Goal: Download file/media

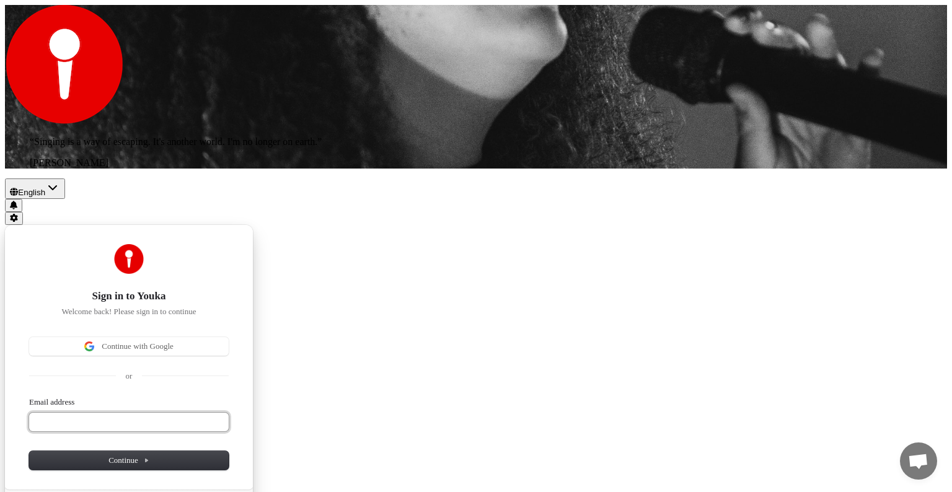
click at [229, 413] on input "Email address" at bounding box center [129, 422] width 200 height 19
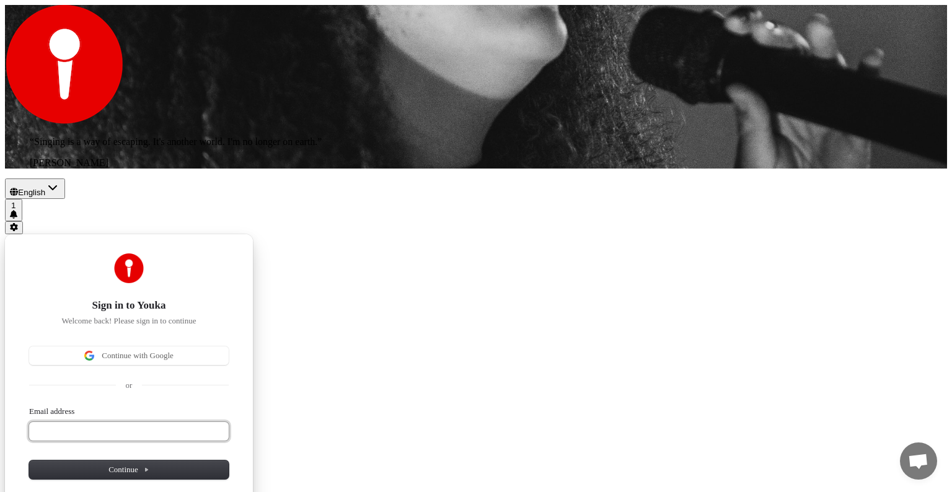
click at [229, 422] on input "Email address" at bounding box center [129, 431] width 200 height 19
click at [149, 464] on span "Continue" at bounding box center [129, 469] width 41 height 11
type input "**********"
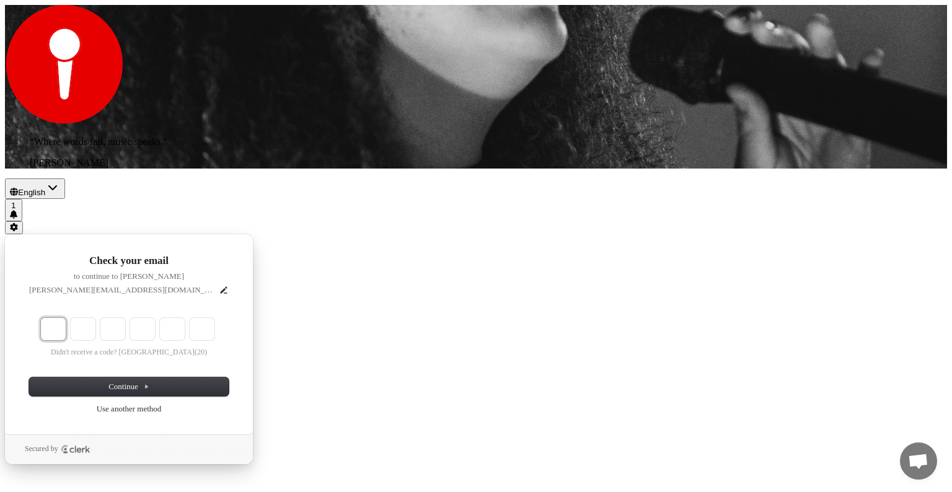
type input "*"
type input "**"
type input "*"
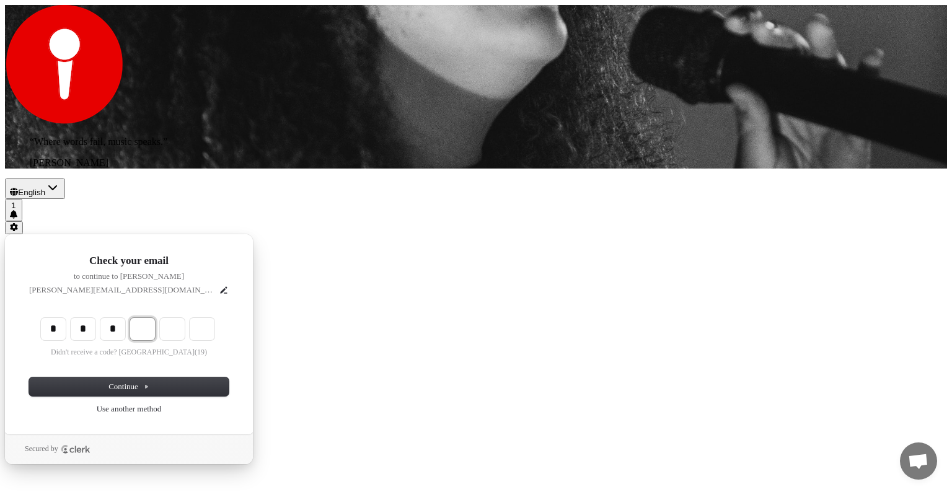
type input "***"
type input "*"
type input "****"
type input "*"
type input "******"
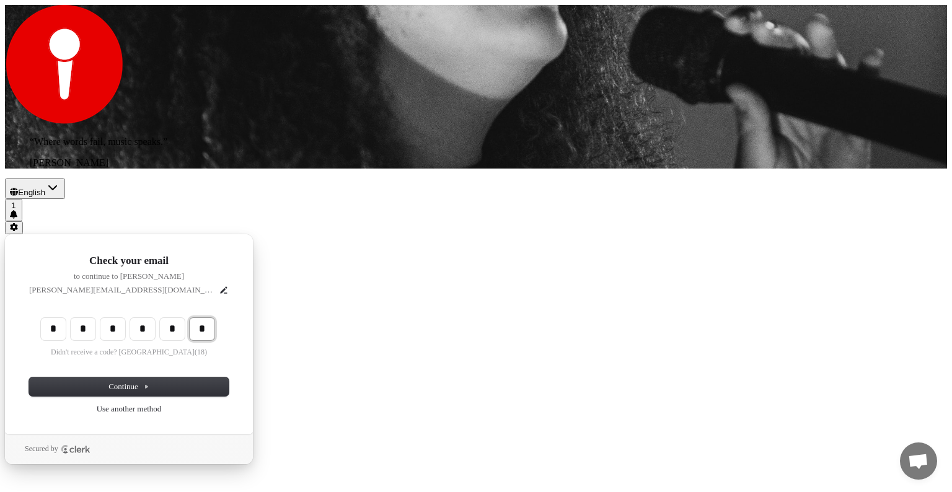
type input "*"
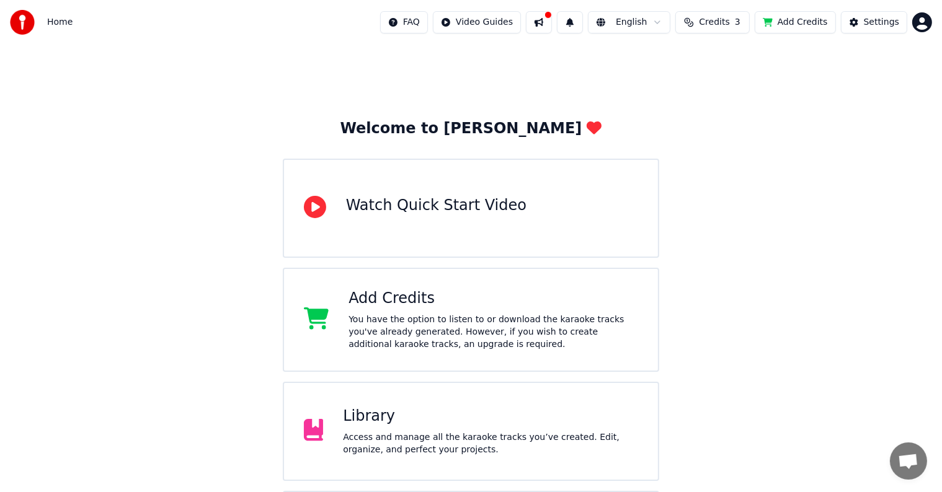
click at [541, 24] on button at bounding box center [539, 22] width 26 height 22
click at [827, 241] on div "Welcome to Youka Watch Quick Start Video Add Credits You have the option to lis…" at bounding box center [471, 383] width 942 height 677
click at [726, 18] on span "Credits" at bounding box center [714, 22] width 30 height 12
click at [732, 118] on button "Refresh" at bounding box center [710, 115] width 64 height 22
click at [920, 27] on html "Home FAQ Video Guides English Credits 3 Add Credits Settings Welcome to Youka W…" at bounding box center [471, 361] width 942 height 722
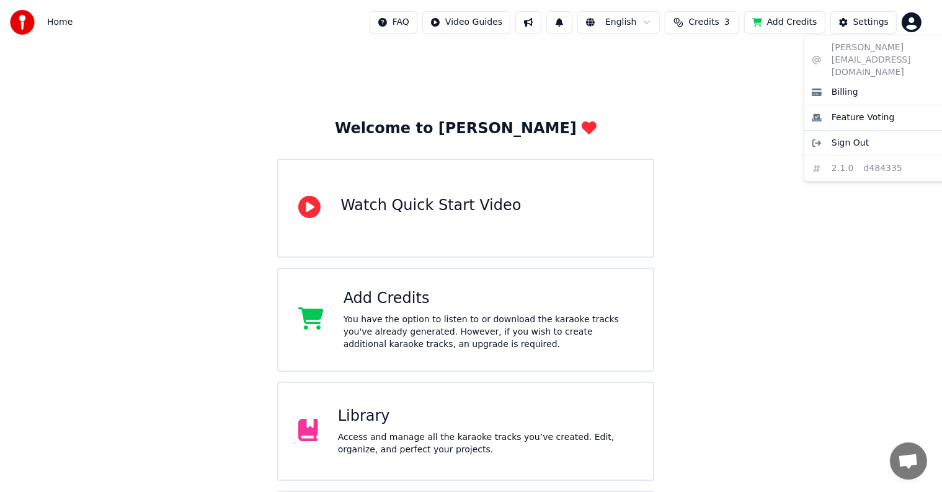
click at [419, 444] on html "Home FAQ Video Guides English Credits 3 Add Credits Settings Welcome to Youka W…" at bounding box center [471, 361] width 942 height 722
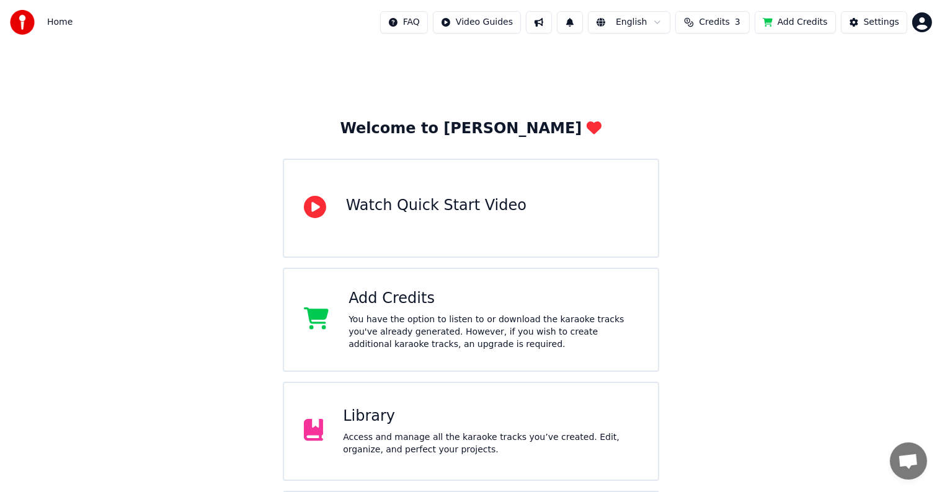
click at [311, 430] on icon at bounding box center [314, 430] width 20 height 22
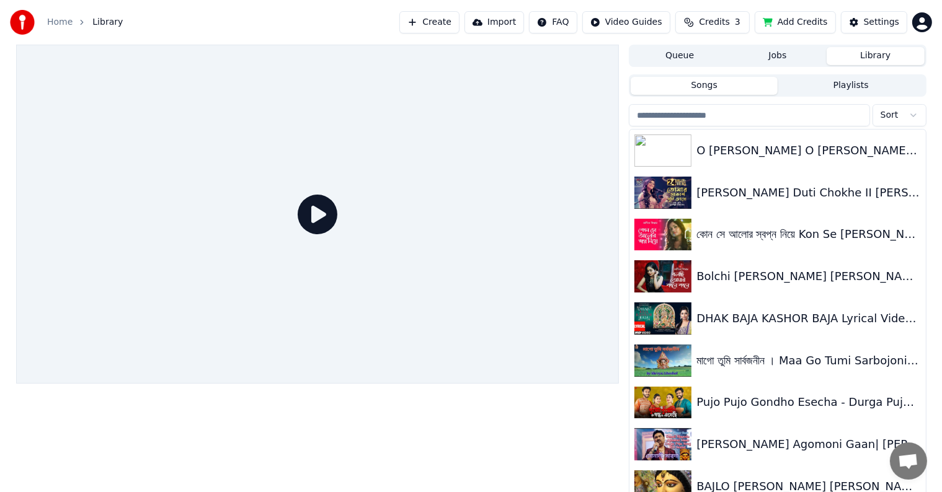
click at [311, 430] on div at bounding box center [317, 272] width 603 height 454
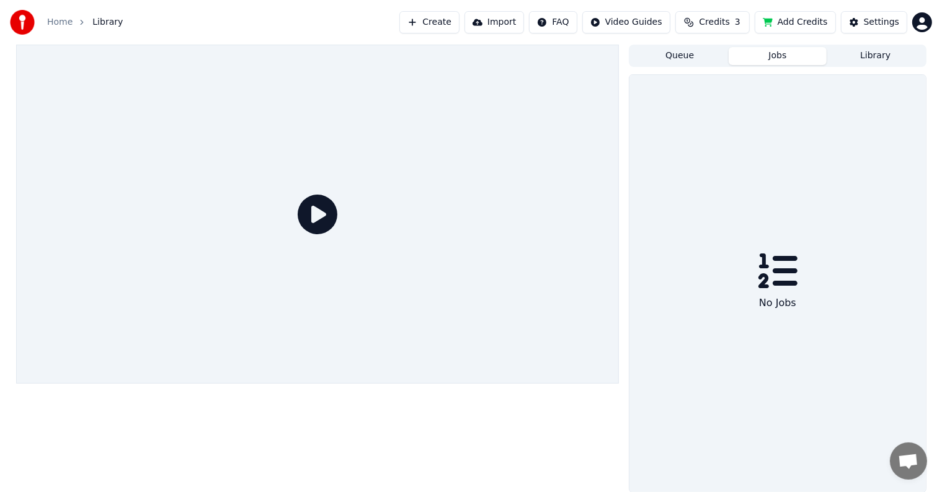
click at [796, 62] on button "Jobs" at bounding box center [778, 56] width 98 height 18
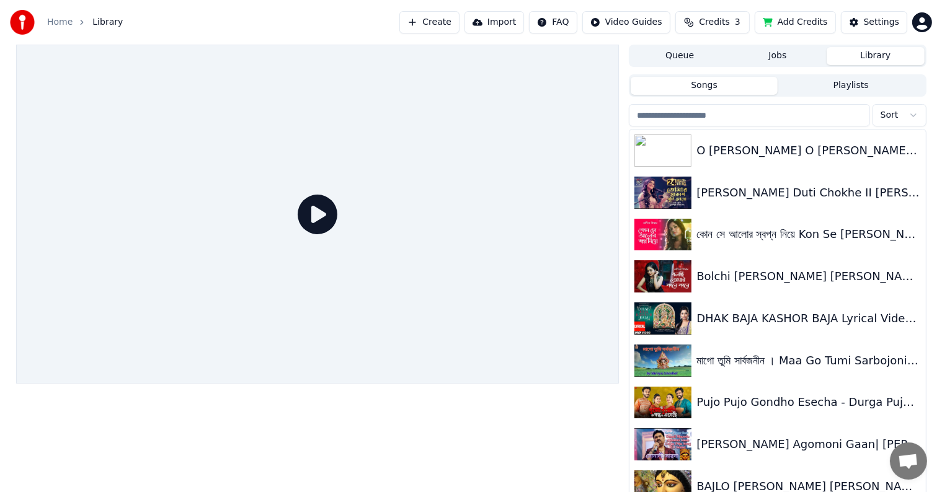
click at [867, 61] on button "Library" at bounding box center [876, 56] width 98 height 18
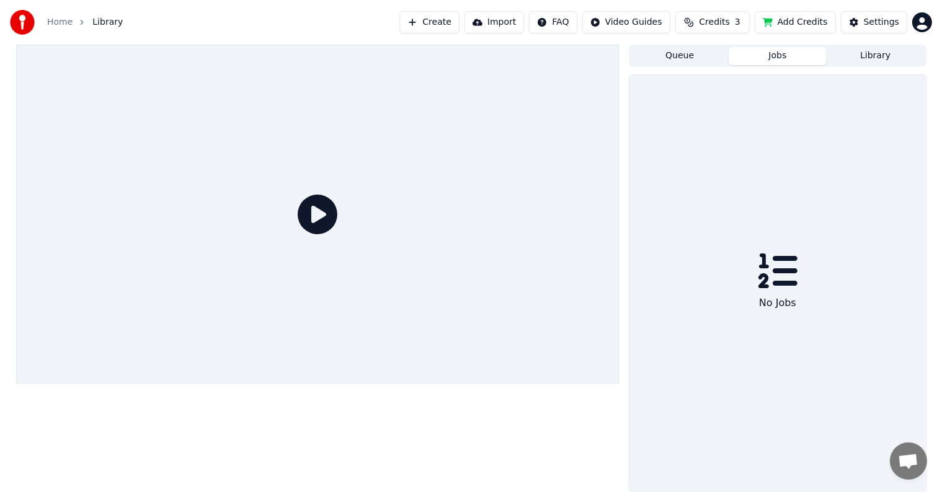
click at [750, 49] on button "Jobs" at bounding box center [778, 56] width 98 height 18
click at [667, 59] on button "Queue" at bounding box center [680, 56] width 98 height 18
click at [670, 58] on button "Queue" at bounding box center [680, 56] width 98 height 18
click at [700, 54] on button "Queue" at bounding box center [680, 56] width 98 height 18
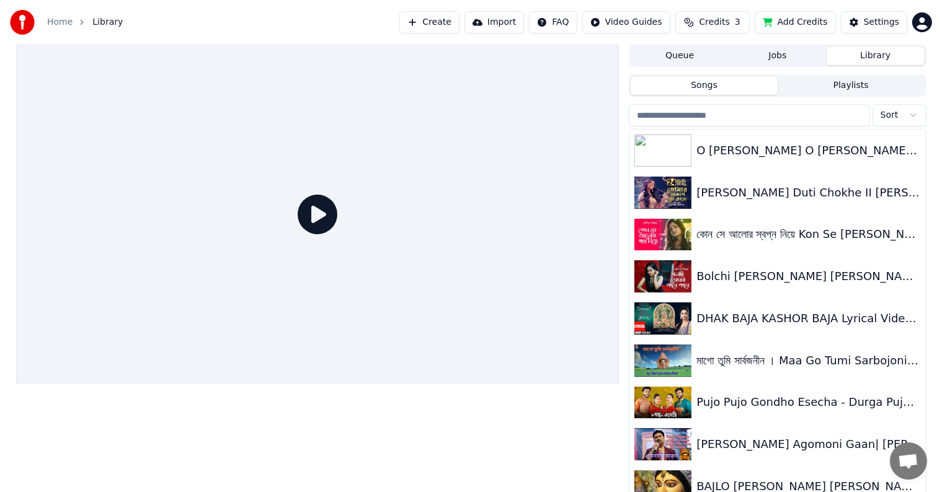
click at [874, 54] on button "Library" at bounding box center [876, 56] width 98 height 18
click at [778, 365] on div "মাগো তুমি সার্বজনীন । Maa Go Tumi Sarbojonin by [PERSON_NAME] | [DATE]" at bounding box center [801, 360] width 211 height 17
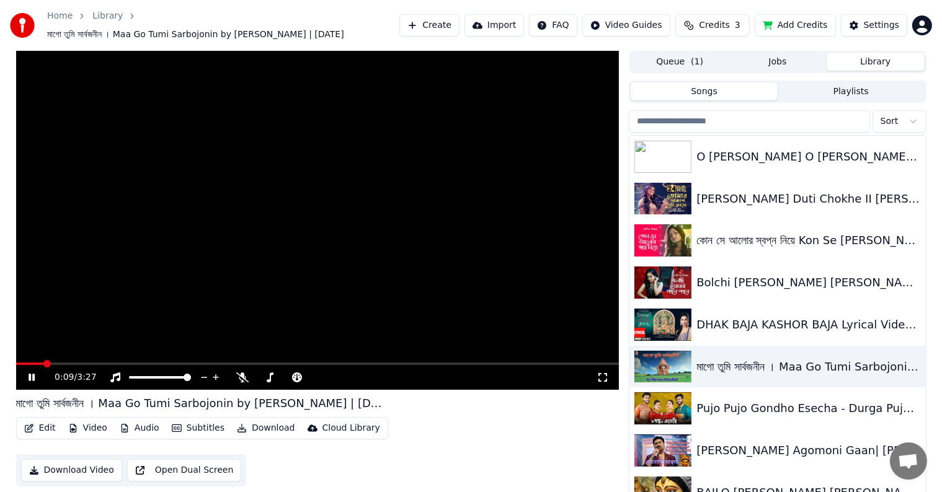
click at [625, 313] on div "0:09 / 3:27 মাগো তুমি সার্বজনীন । Maa Go Tumi Sarbojonin by [PERSON_NAME] | [DA…" at bounding box center [471, 278] width 930 height 454
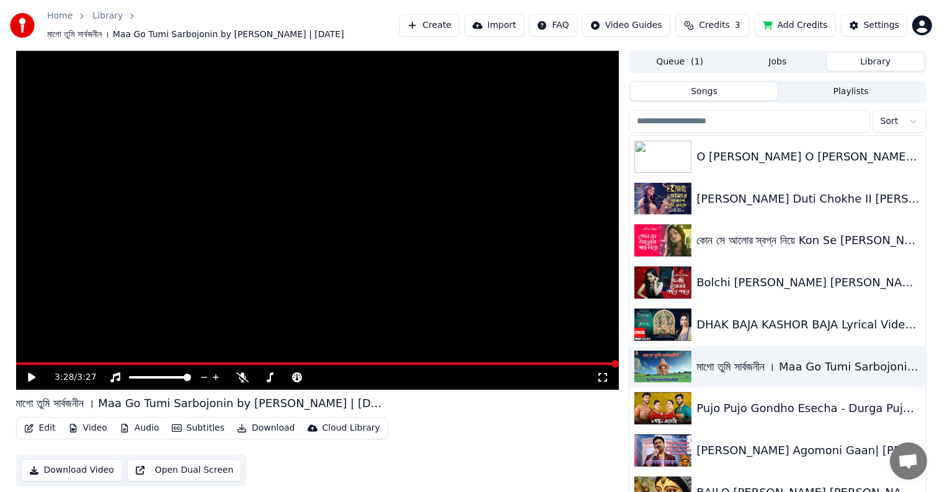
click at [273, 457] on div "3:28 / 3:27 মাগো তুমি সার্বজনীন । Maa Go Tumi Sarbojonin by [PERSON_NAME] | [DA…" at bounding box center [317, 278] width 603 height 454
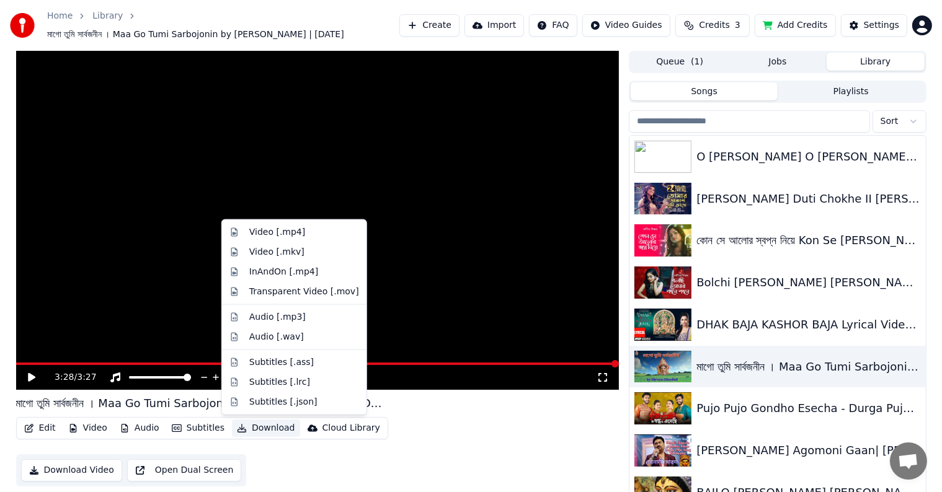
click at [273, 429] on button "Download" at bounding box center [266, 428] width 68 height 17
click at [292, 320] on div "Audio [.mp3]" at bounding box center [277, 317] width 56 height 12
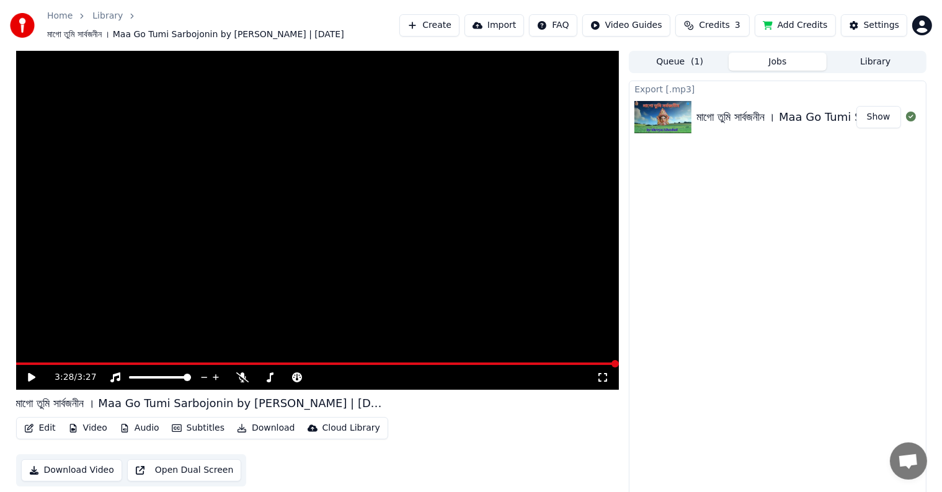
click at [705, 118] on div "মাগো তুমি সার্বজনীন । Maa Go Tumi Sarbojonin by [PERSON_NAME] | [DATE]" at bounding box center [885, 117] width 379 height 17
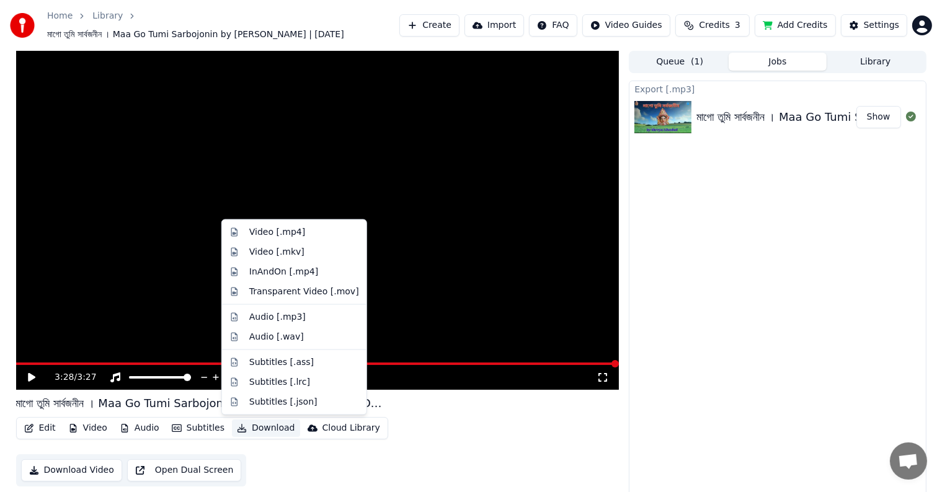
click at [246, 432] on button "Download" at bounding box center [266, 428] width 68 height 17
click at [261, 313] on div "Audio [.mp3]" at bounding box center [277, 317] width 56 height 12
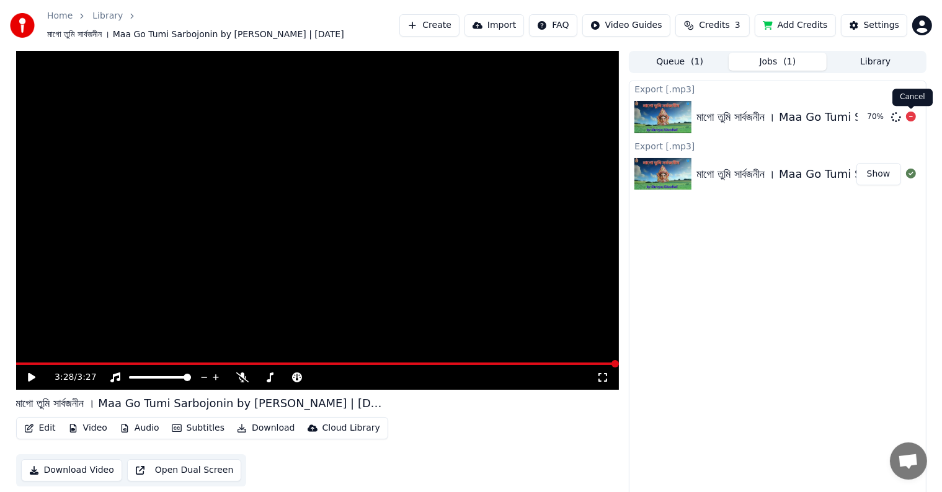
click at [912, 119] on icon at bounding box center [911, 117] width 10 height 10
click at [907, 115] on icon at bounding box center [911, 117] width 10 height 10
click at [912, 118] on icon at bounding box center [911, 117] width 10 height 10
click at [910, 117] on icon at bounding box center [911, 117] width 10 height 10
click at [913, 117] on icon at bounding box center [911, 117] width 10 height 10
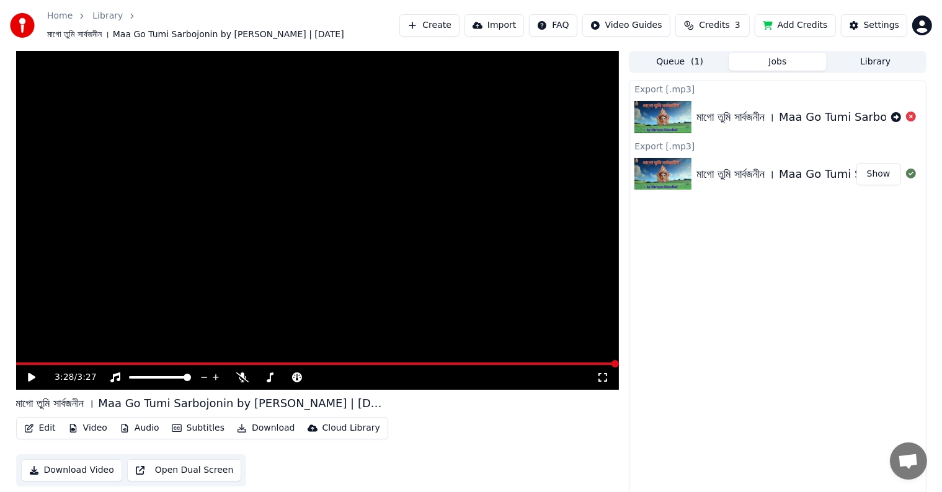
click at [912, 117] on icon at bounding box center [911, 117] width 10 height 10
click at [909, 117] on icon at bounding box center [911, 117] width 10 height 10
click at [667, 149] on div "Export [.mp3]" at bounding box center [777, 145] width 296 height 15
click at [866, 60] on button "Library" at bounding box center [876, 62] width 98 height 18
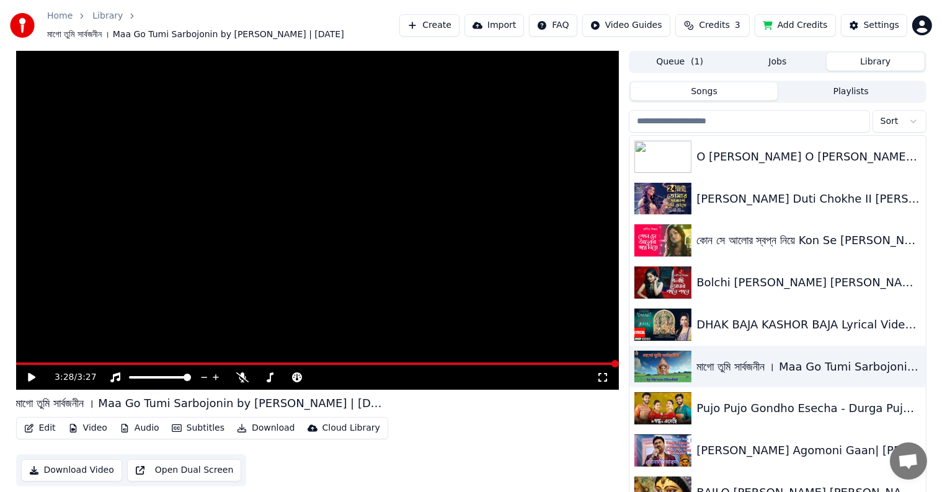
click at [852, 64] on button "Library" at bounding box center [876, 62] width 98 height 18
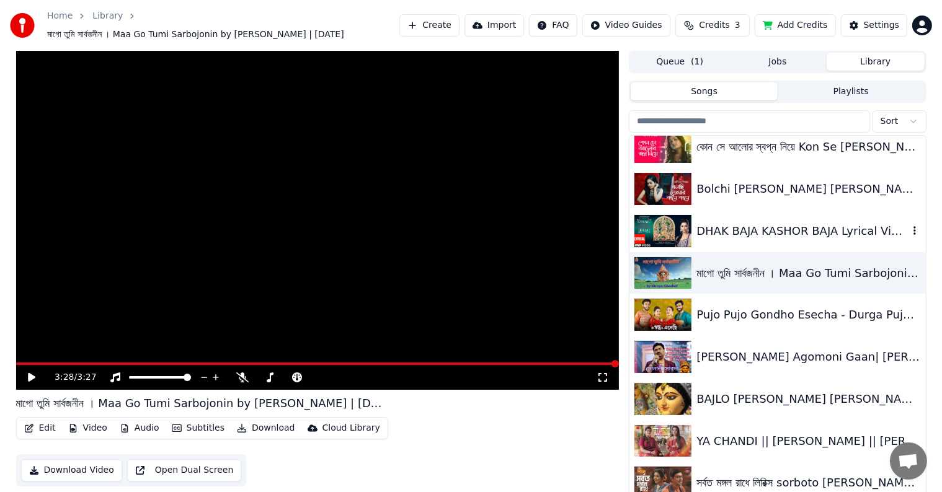
scroll to position [12, 0]
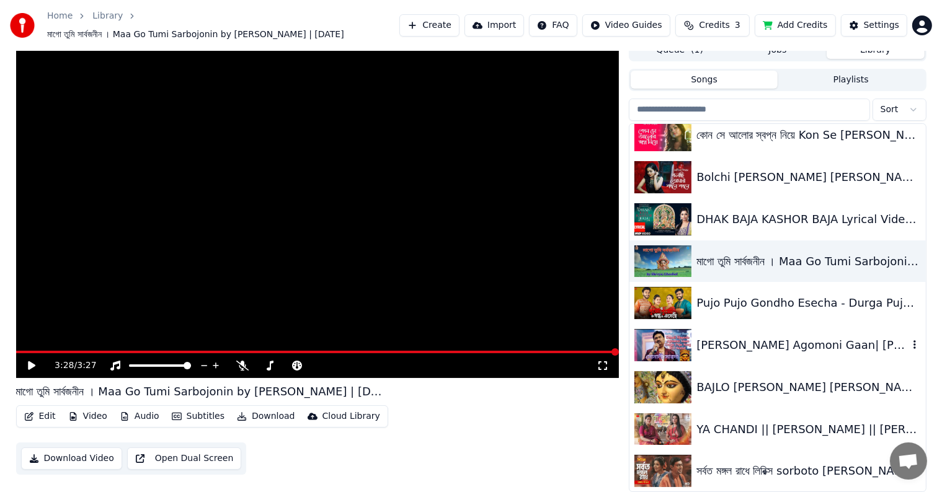
click at [771, 345] on div "[PERSON_NAME] Agomoni Gaan| [PERSON_NAME] Gaan|[PERSON_NAME] HD Sound Quality 2…" at bounding box center [801, 345] width 211 height 17
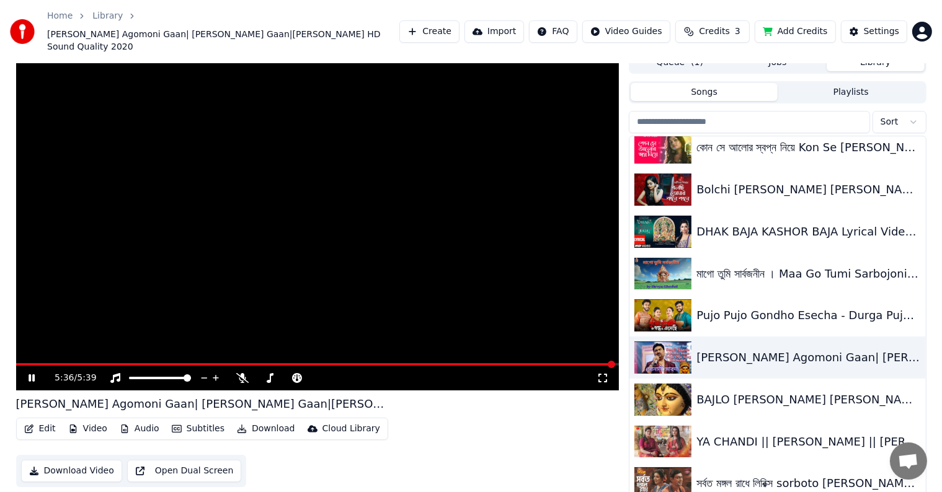
click at [277, 420] on button "Download" at bounding box center [266, 428] width 68 height 17
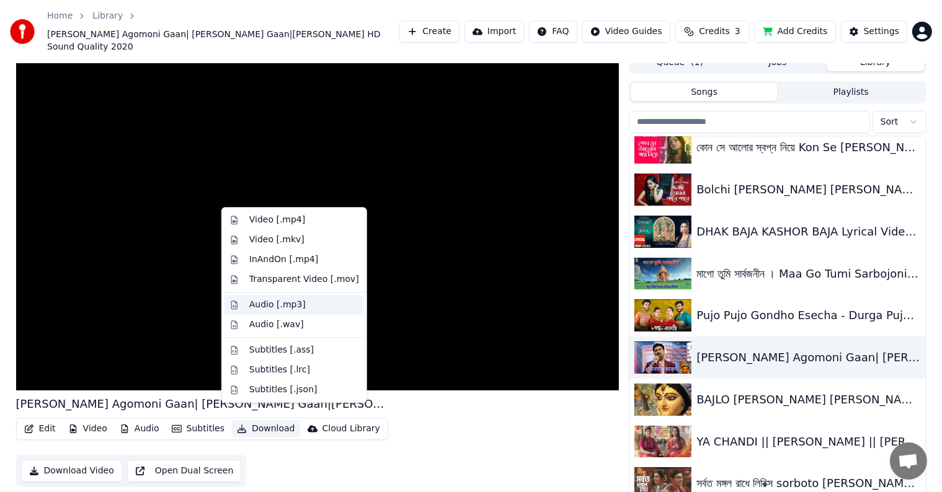
click at [298, 308] on div "Audio [.mp3]" at bounding box center [277, 305] width 56 height 12
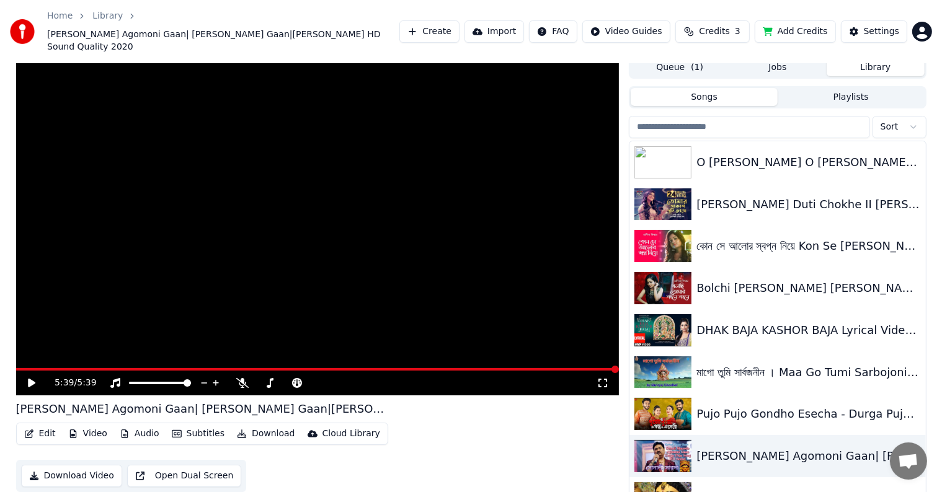
click at [868, 60] on button "Library" at bounding box center [876, 67] width 98 height 18
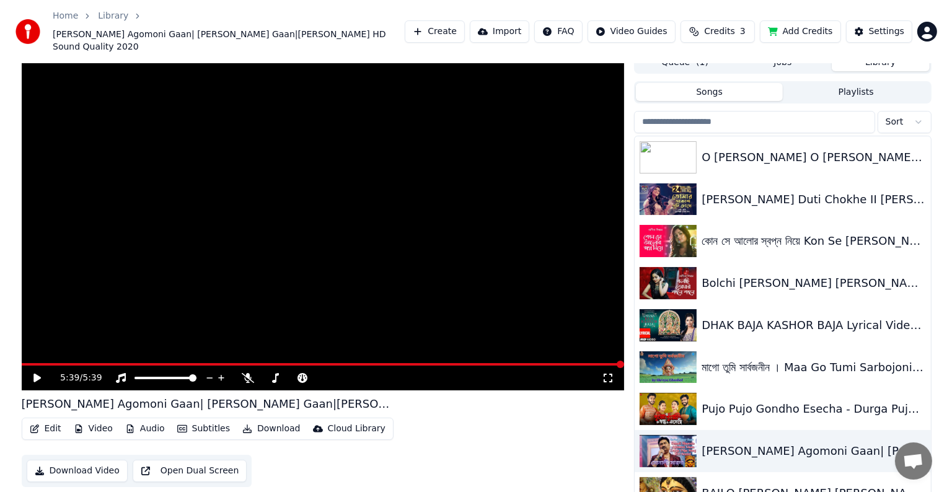
scroll to position [0, 0]
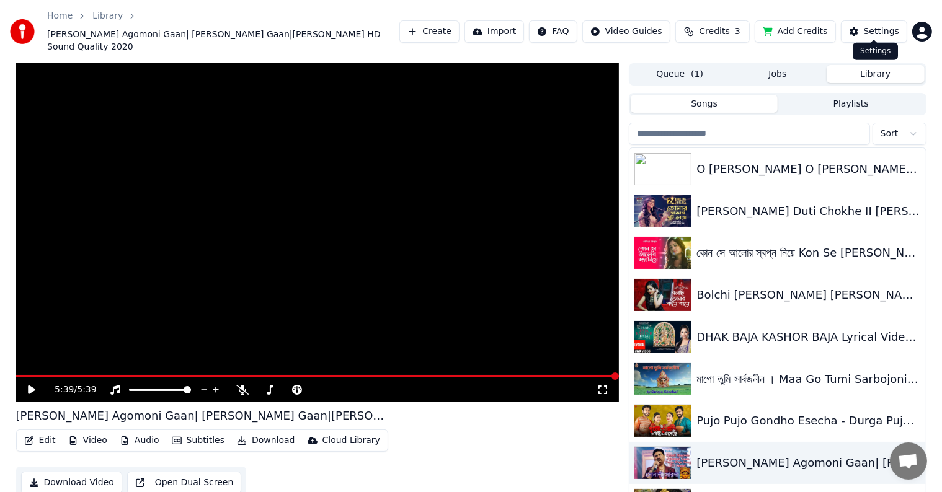
click at [883, 29] on div "Settings" at bounding box center [881, 31] width 35 height 12
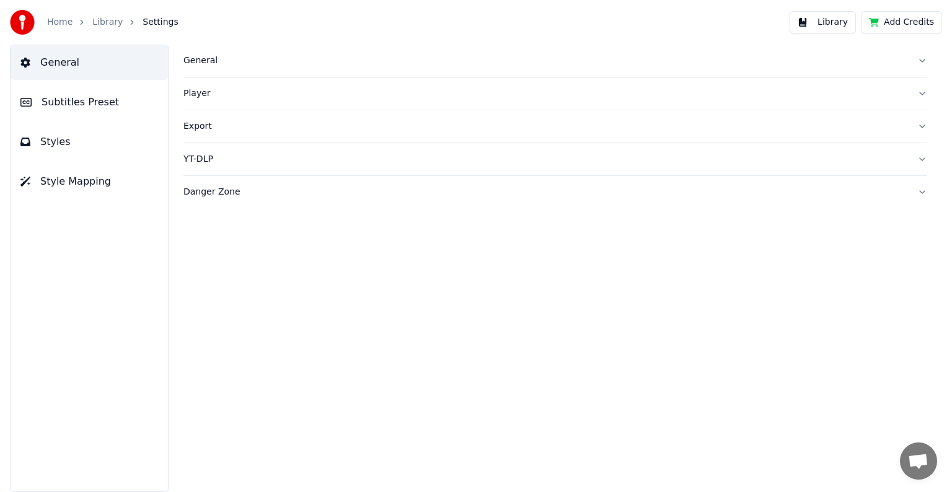
click at [892, 24] on button "Add Credits" at bounding box center [901, 22] width 81 height 22
